Goal: Check status: Check status

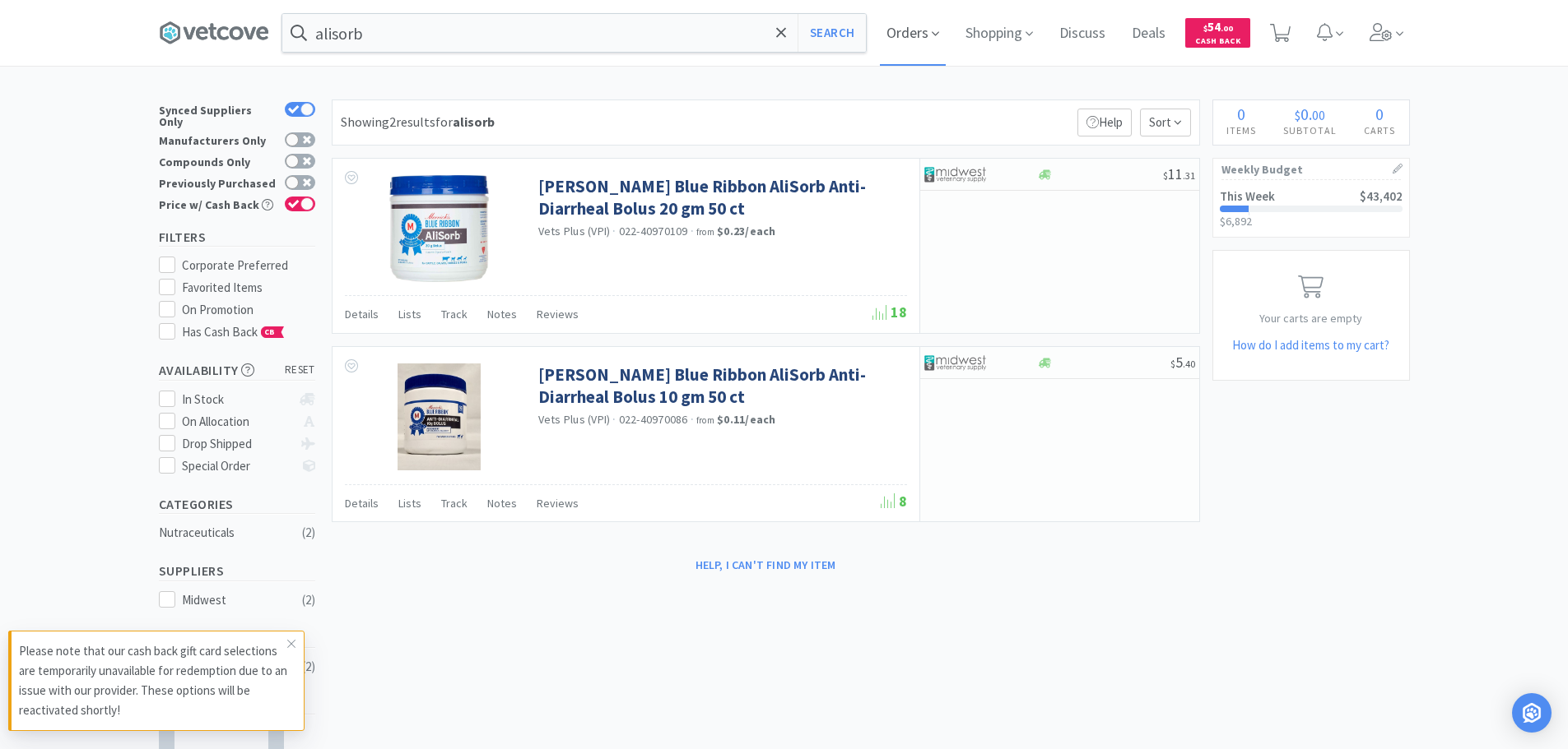
click at [921, 31] on span "Orders" at bounding box center [912, 32] width 66 height 66
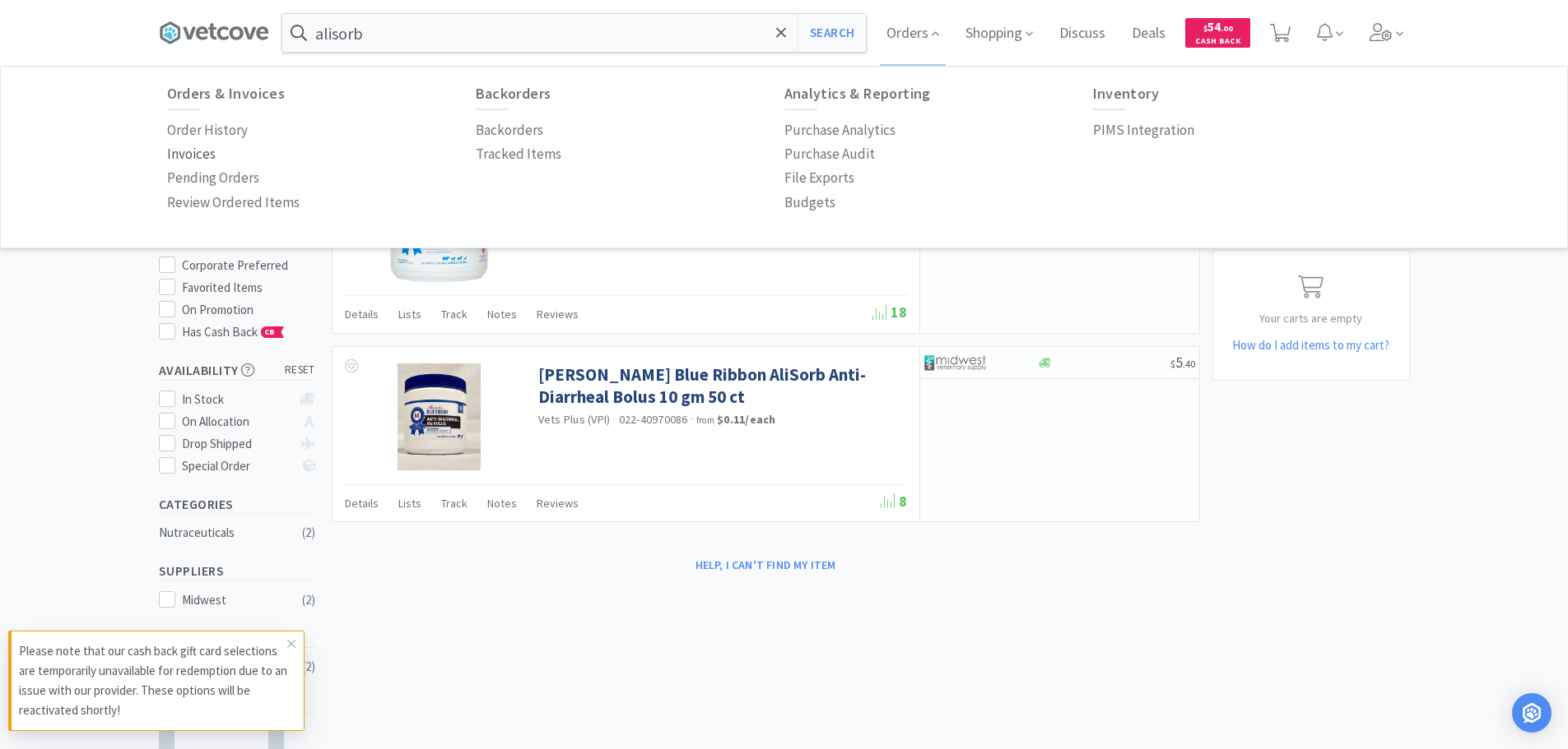
click at [184, 151] on p "Invoices" at bounding box center [191, 154] width 48 height 22
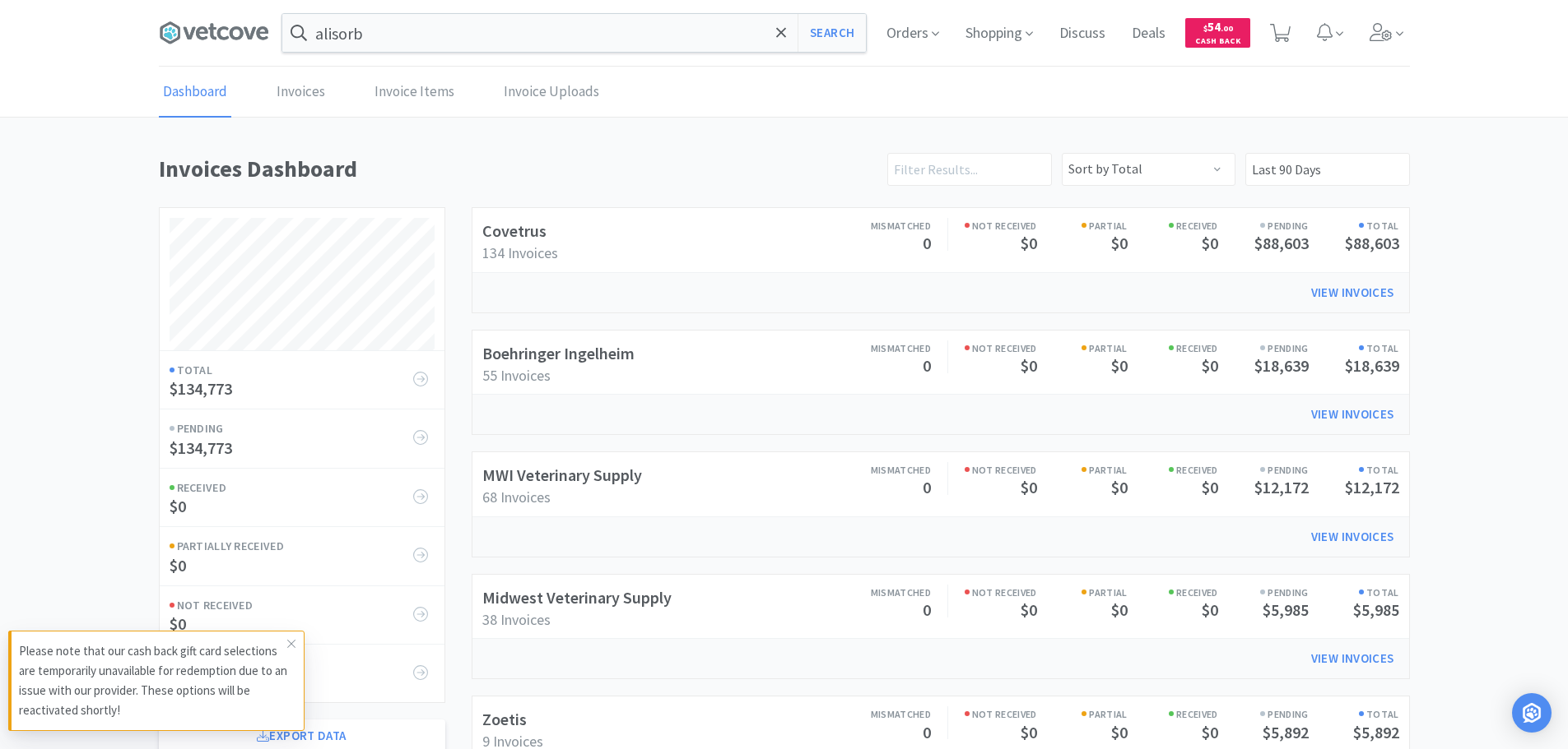
scroll to position [912, 1251]
click at [595, 349] on link "Boehringer Ingelheim" at bounding box center [558, 353] width 152 height 20
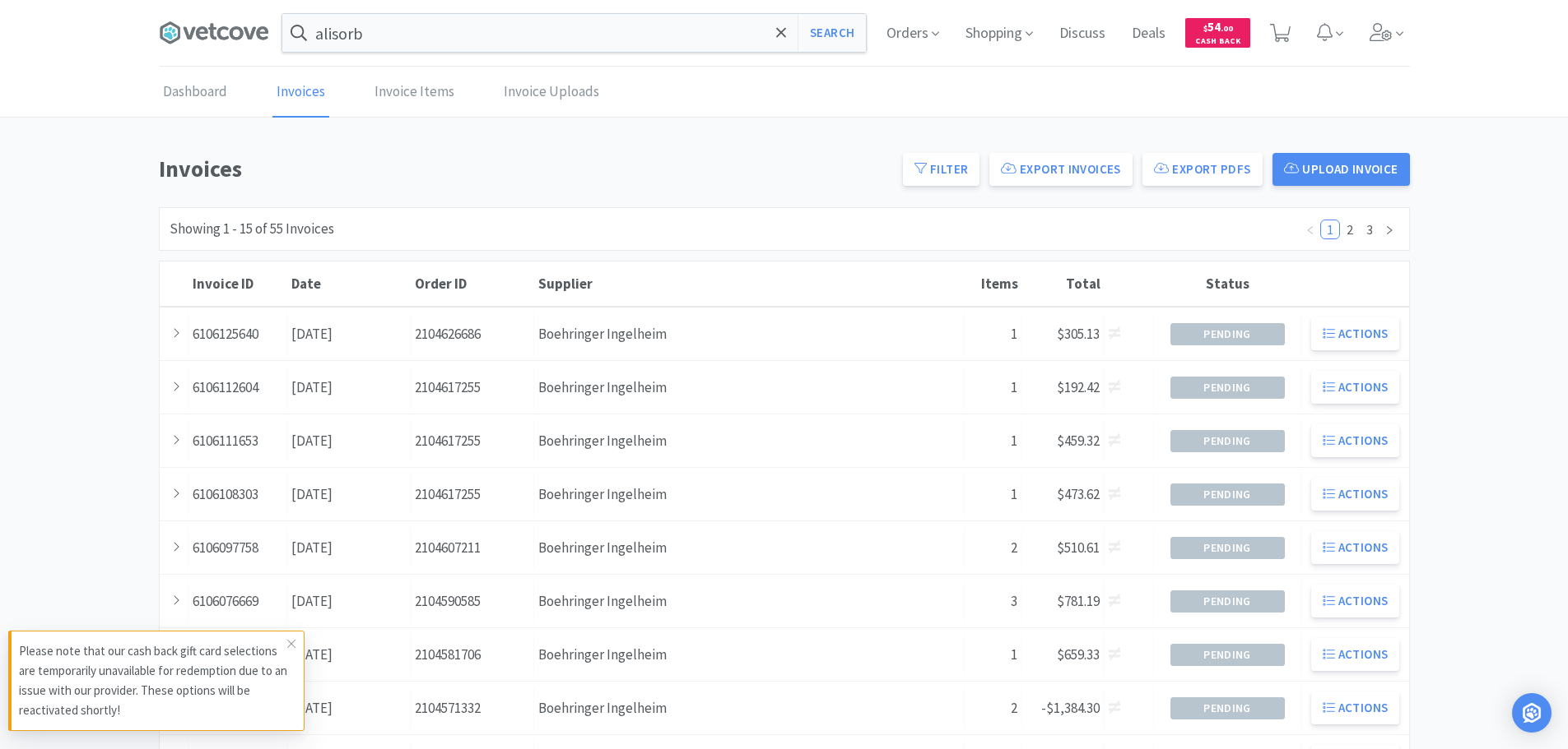
click at [595, 349] on div "Supplier Boehringer Ingelheim" at bounding box center [749, 334] width 430 height 42
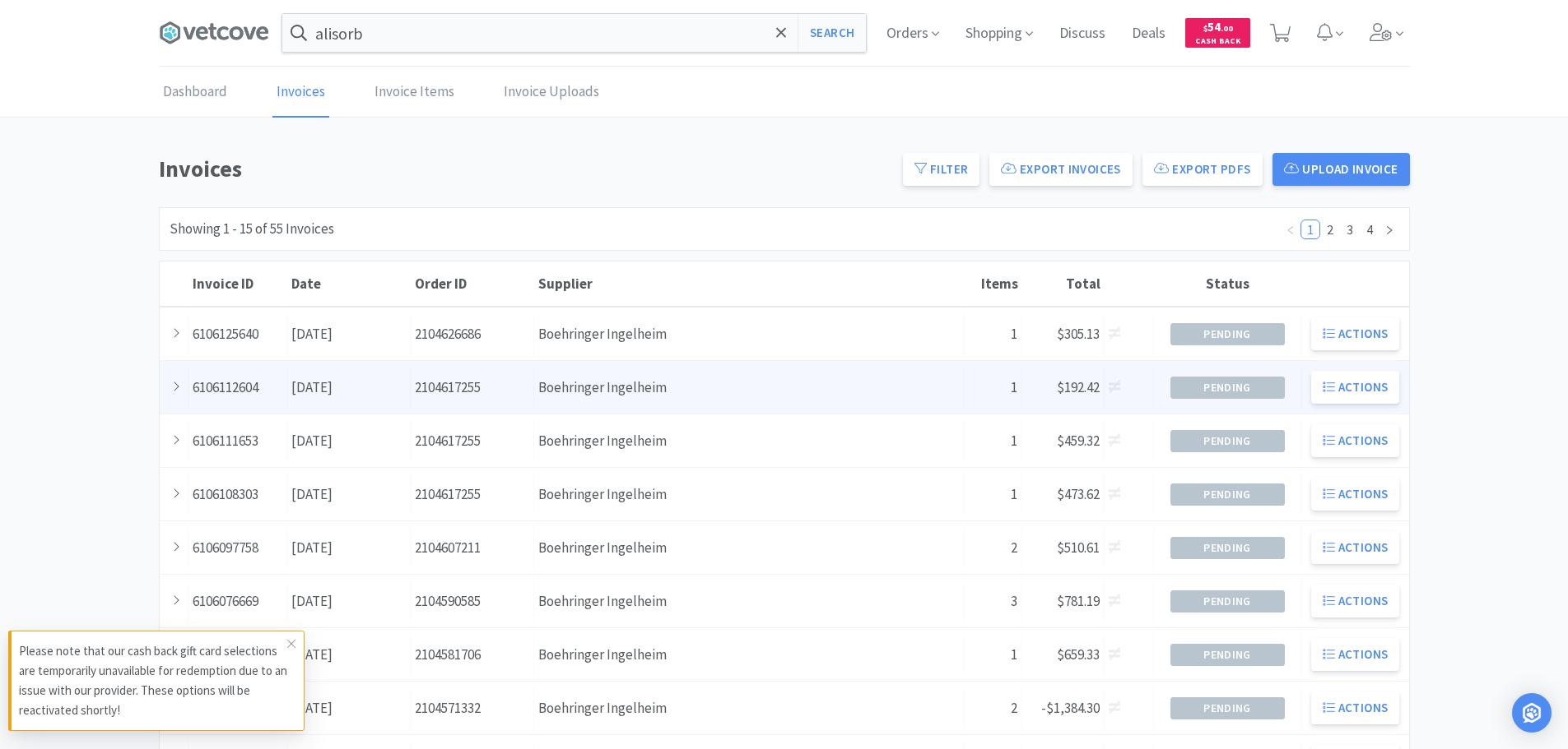
click at [468, 387] on div "Order ID 2104617255" at bounding box center [472, 387] width 123 height 42
